Goal: Register for event/course

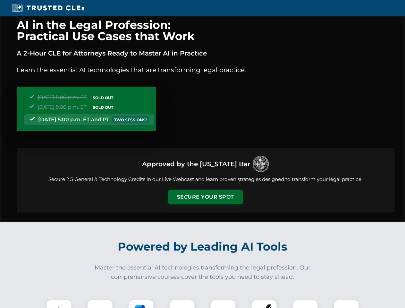
click at [205, 197] on button "Secure Your Spot" at bounding box center [205, 196] width 75 height 15
click at [59, 303] on img at bounding box center [59, 312] width 19 height 19
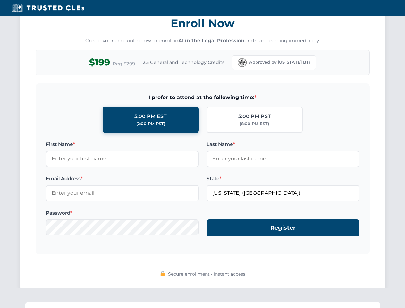
scroll to position [629, 0]
